Goal: Contribute content

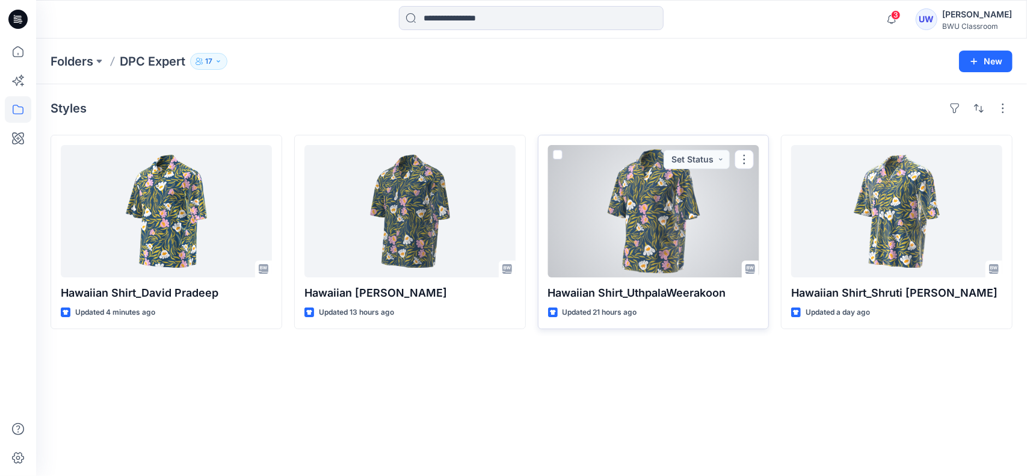
click at [689, 226] on div at bounding box center [653, 211] width 211 height 132
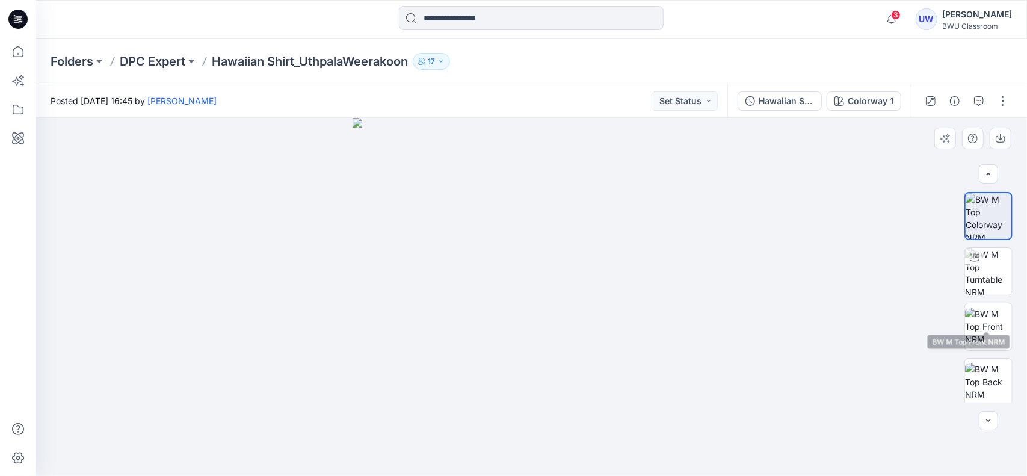
scroll to position [169, 0]
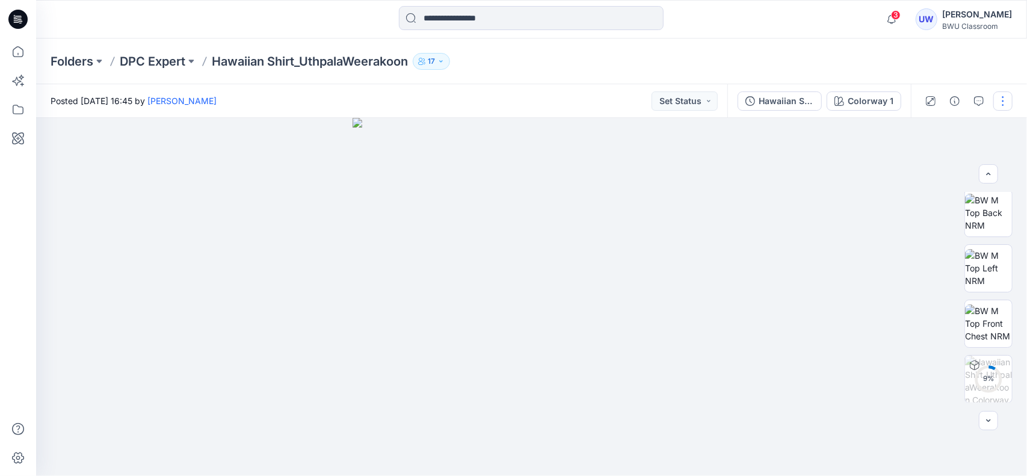
click at [1010, 96] on button "button" at bounding box center [1003, 100] width 19 height 19
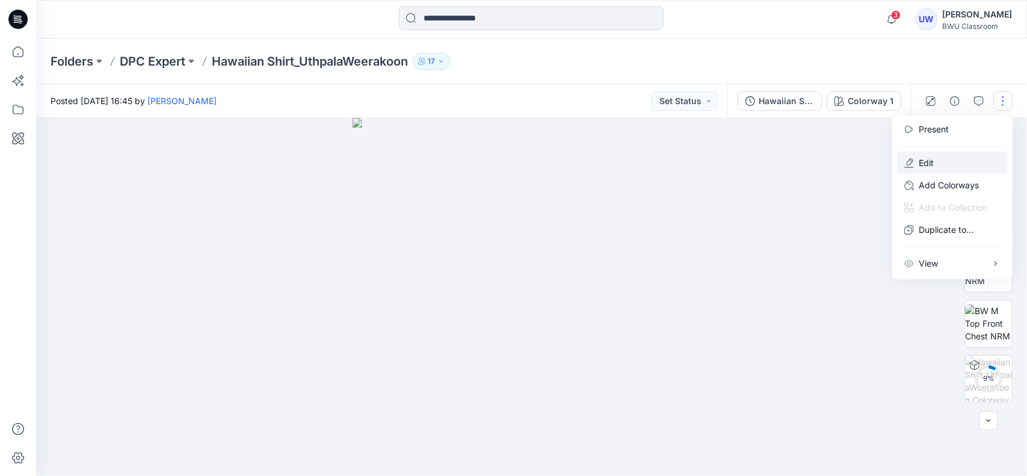
click at [923, 162] on p "Edit" at bounding box center [926, 162] width 15 height 13
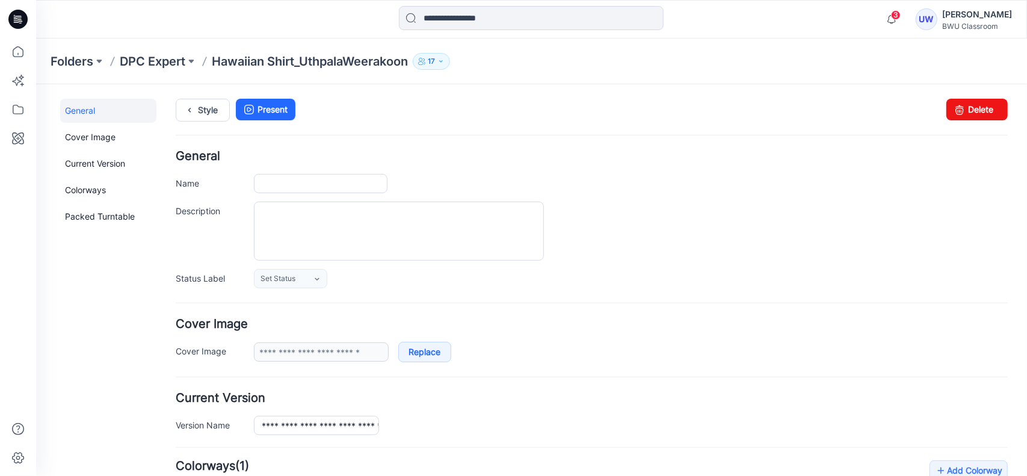
type input "**********"
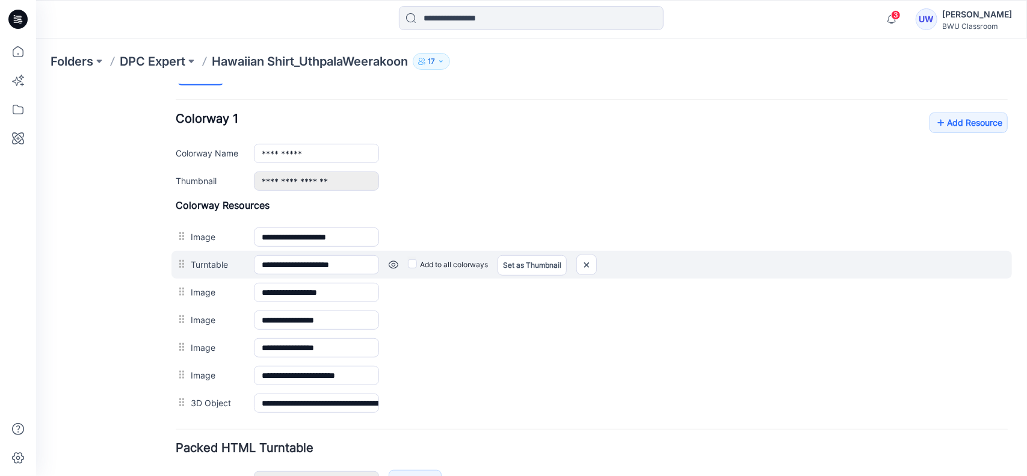
scroll to position [406, 0]
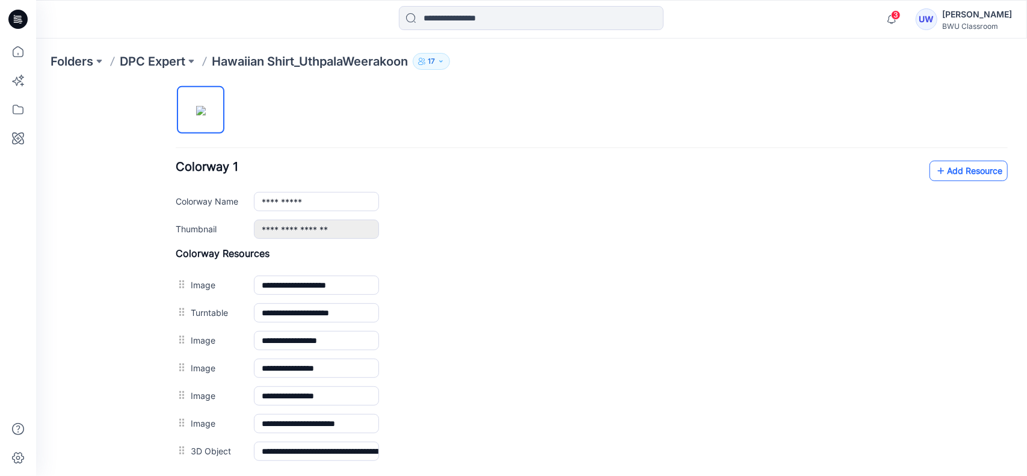
click at [962, 166] on link "Add Resource" at bounding box center [968, 170] width 78 height 20
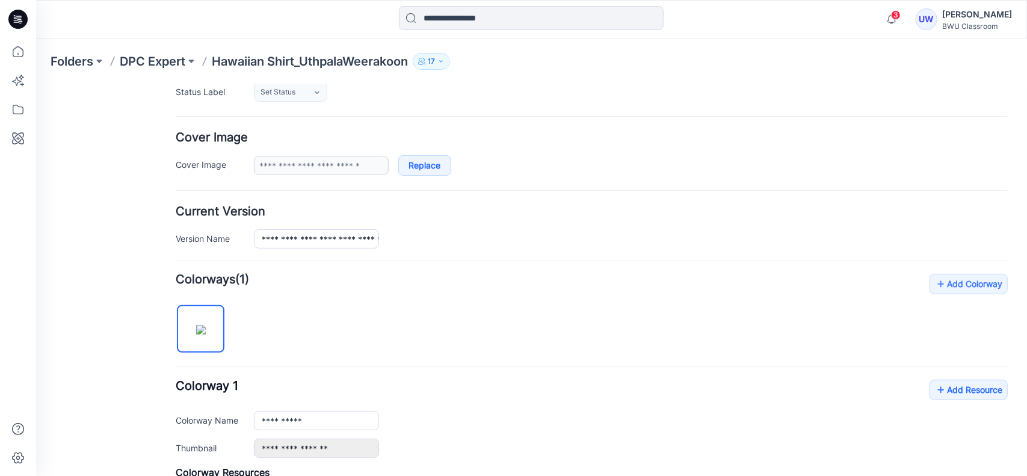
scroll to position [0, 0]
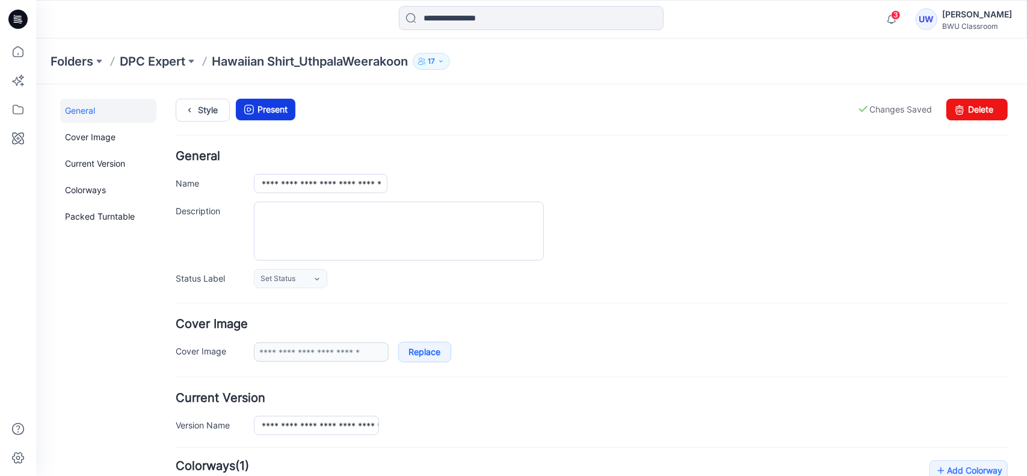
click at [249, 108] on icon at bounding box center [248, 109] width 17 height 22
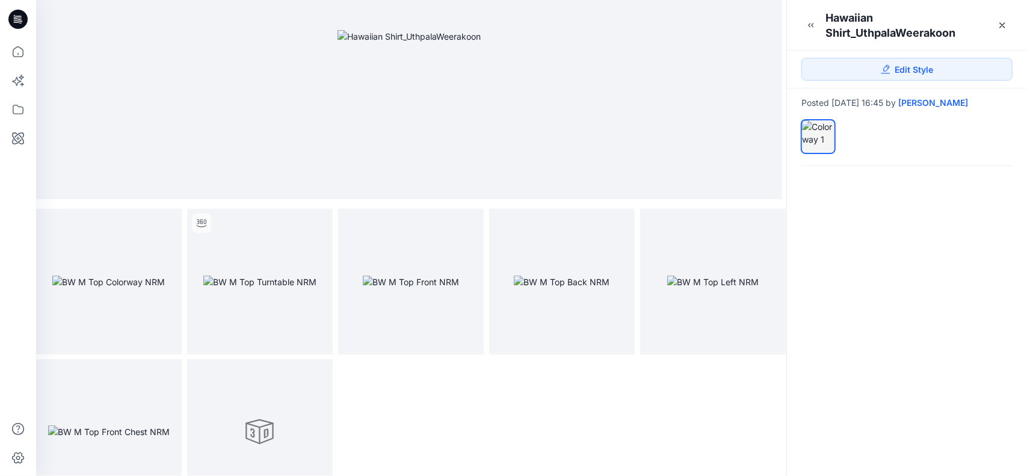
scroll to position [94, 0]
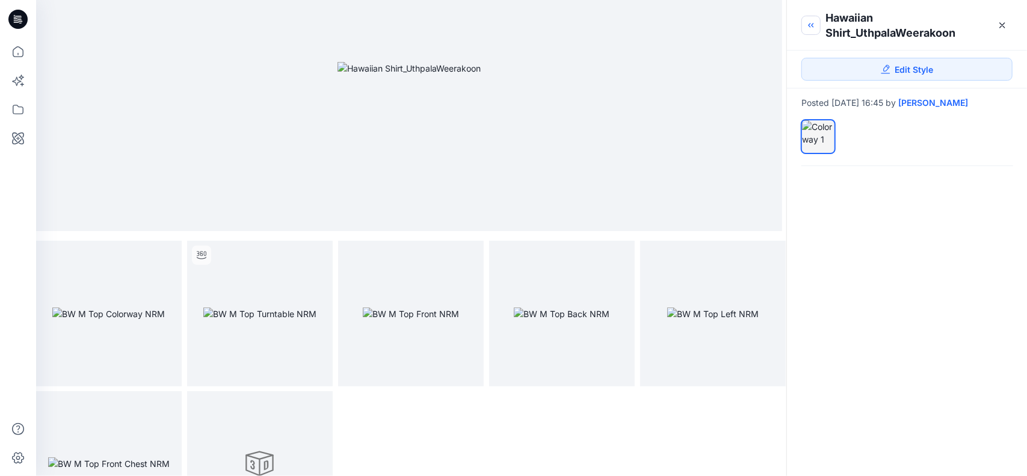
click at [812, 29] on icon "button" at bounding box center [812, 25] width 10 height 10
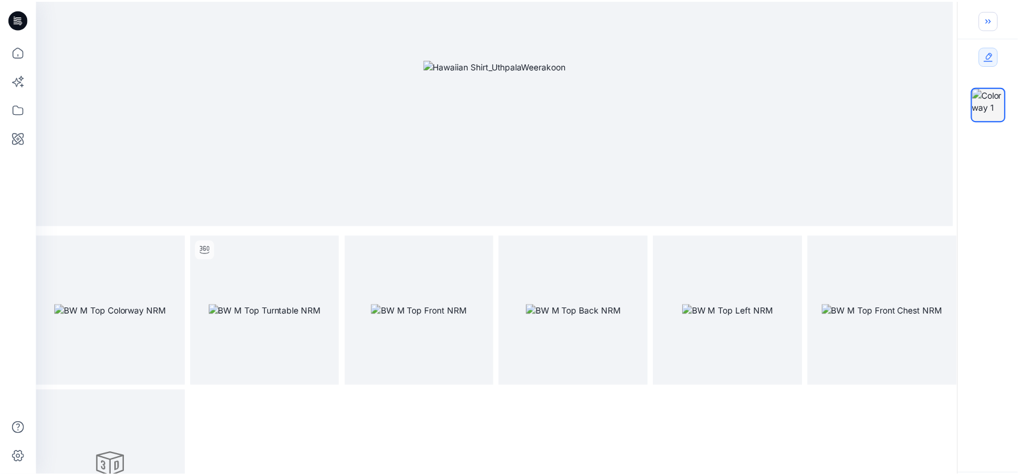
scroll to position [0, 0]
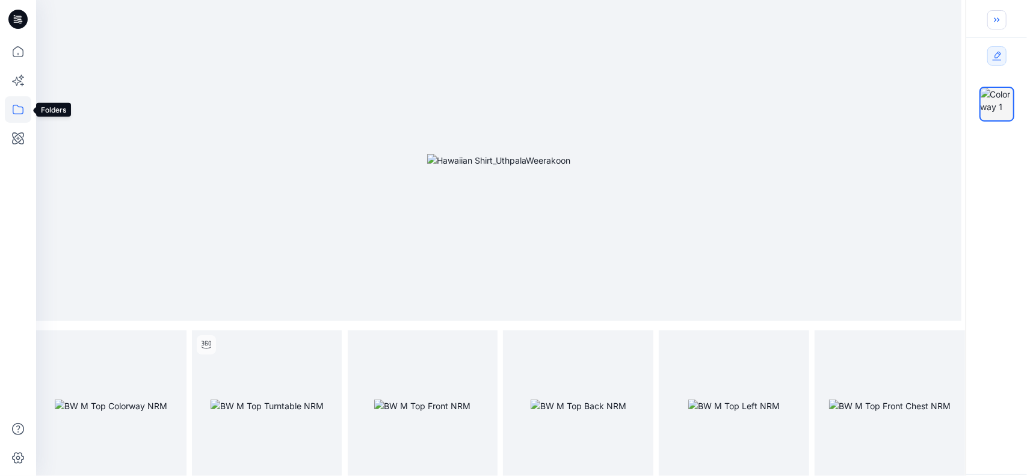
click at [17, 98] on icon at bounding box center [18, 109] width 26 height 26
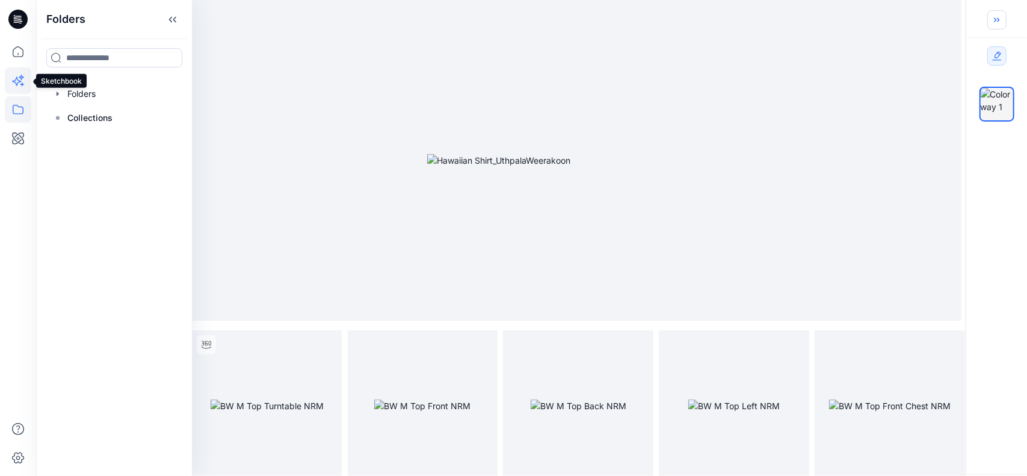
click at [15, 78] on icon at bounding box center [18, 80] width 26 height 26
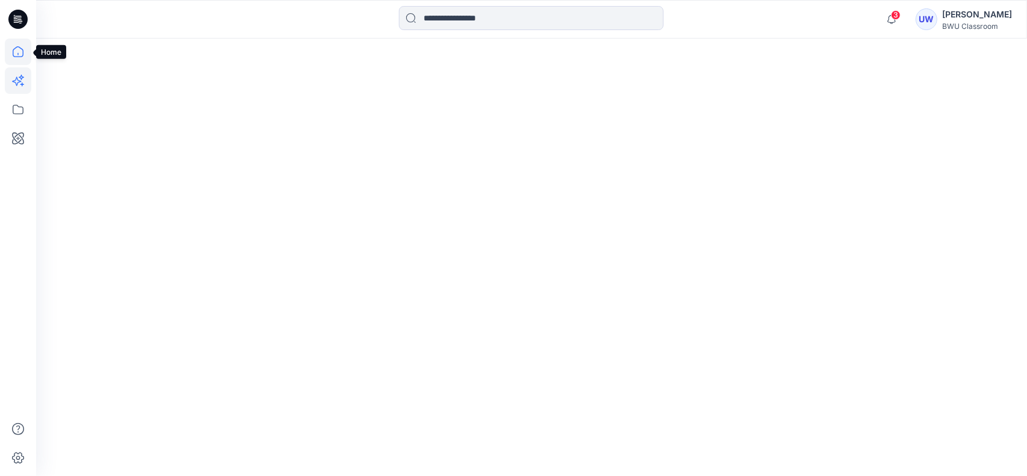
click at [20, 48] on icon at bounding box center [18, 52] width 26 height 26
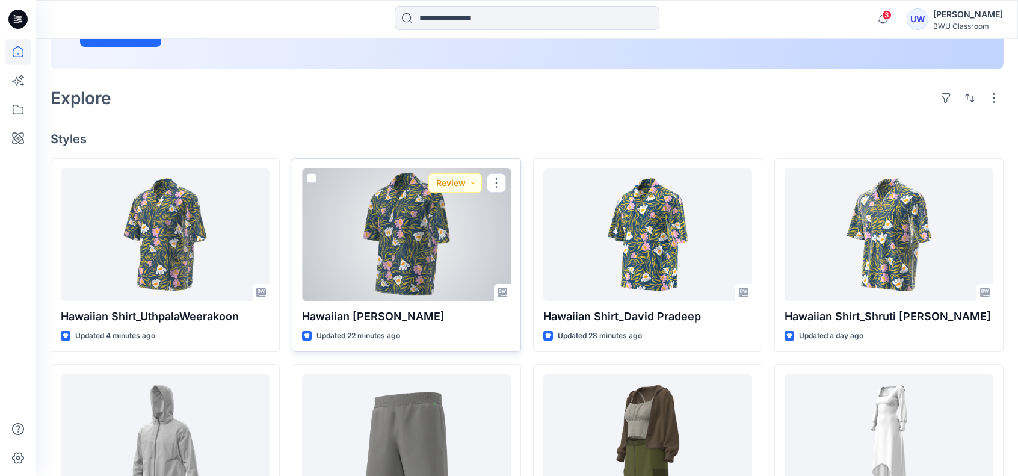
scroll to position [542, 0]
